Goal: Information Seeking & Learning: Learn about a topic

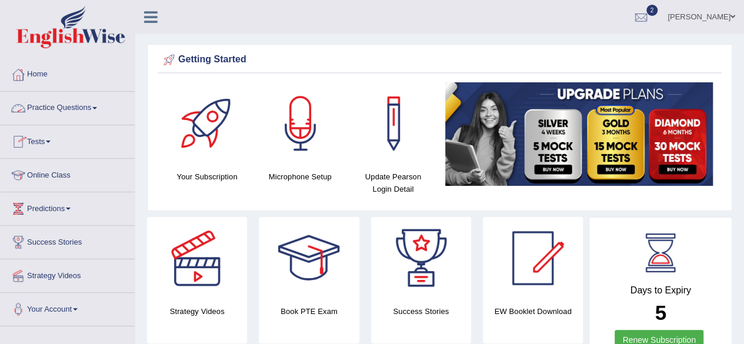
click at [50, 179] on link "Online Class" at bounding box center [68, 173] width 134 height 29
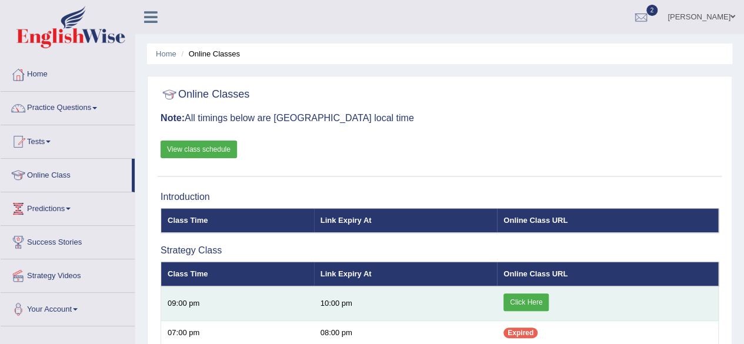
click at [531, 299] on link "Click Here" at bounding box center [525, 302] width 45 height 18
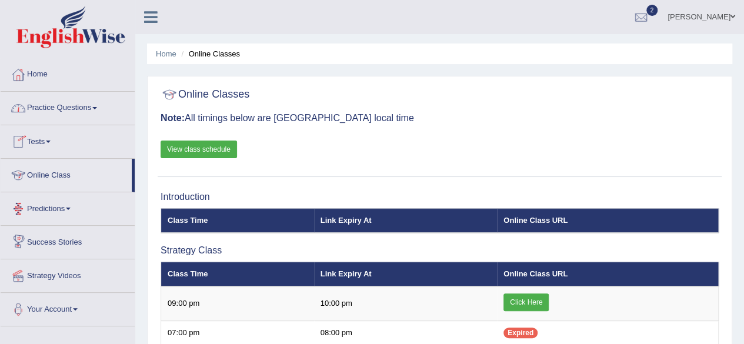
click at [49, 104] on link "Practice Questions" at bounding box center [68, 106] width 134 height 29
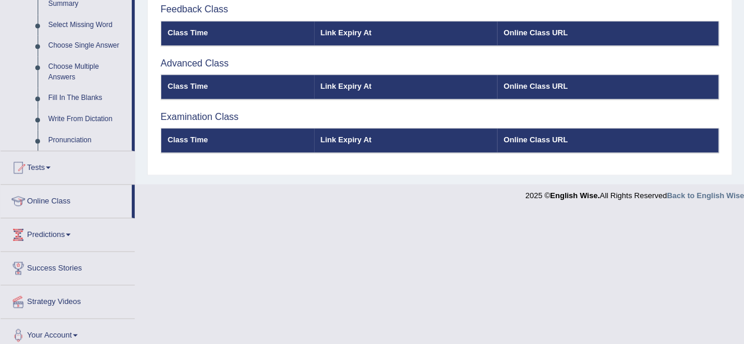
scroll to position [609, 0]
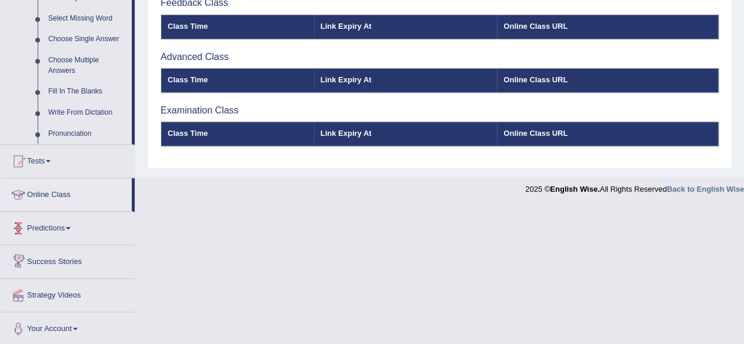
click at [53, 192] on link "Online Class" at bounding box center [66, 192] width 131 height 29
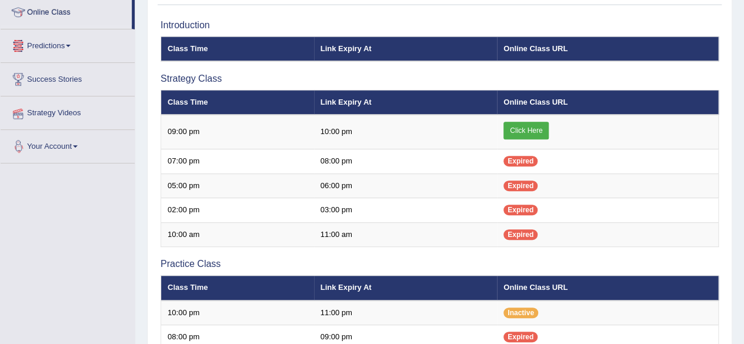
scroll to position [163, 0]
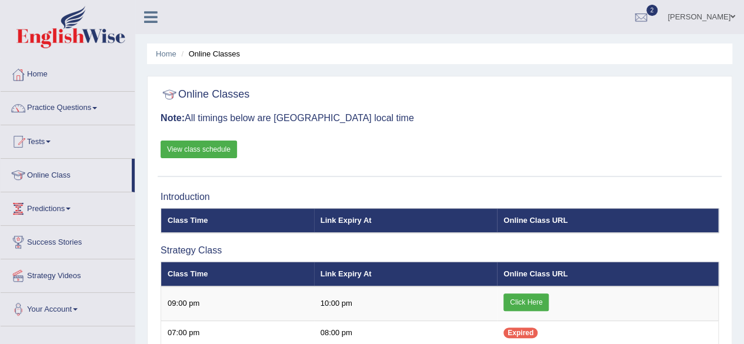
click at [216, 145] on link "View class schedule" at bounding box center [199, 150] width 76 height 18
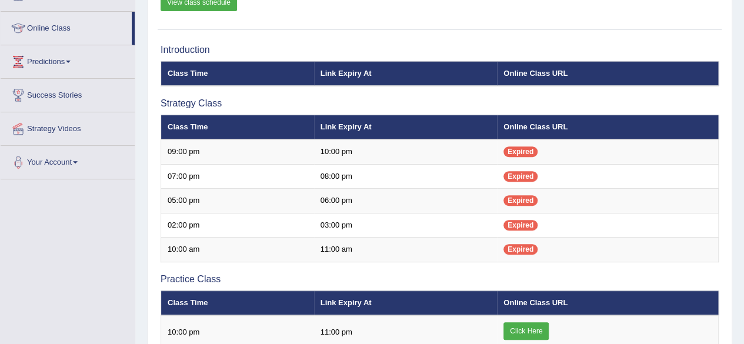
scroll to position [212, 0]
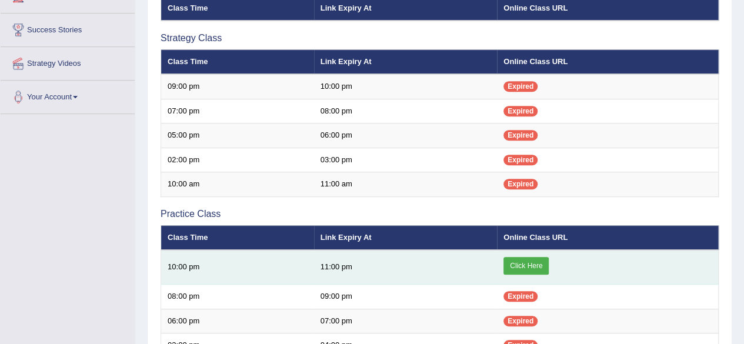
click at [534, 268] on link "Click Here" at bounding box center [525, 266] width 45 height 18
